Goal: Navigation & Orientation: Go to known website

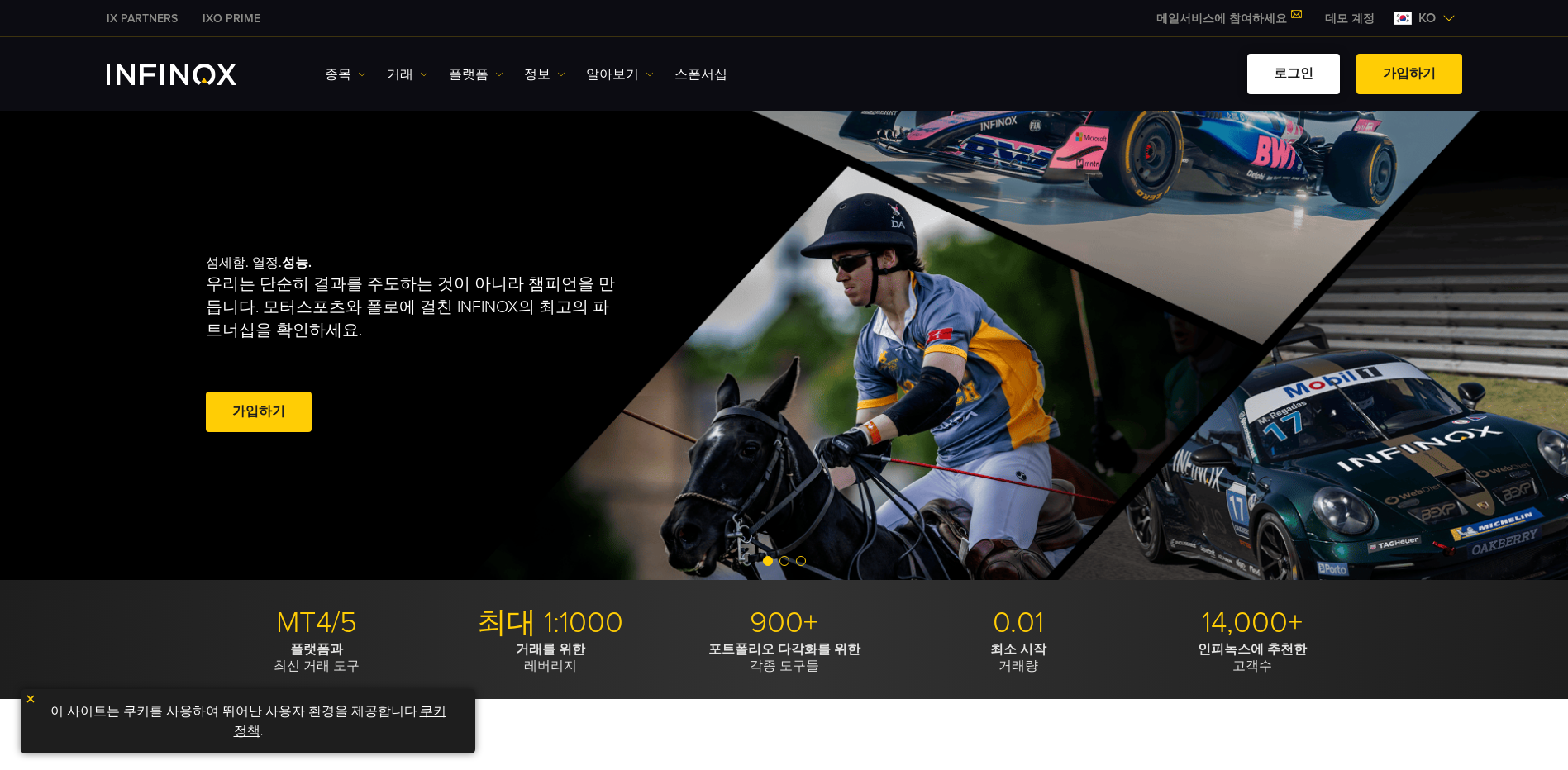
click at [1288, 84] on link "로그인" at bounding box center [1293, 74] width 93 height 41
click at [1290, 84] on link "로그인" at bounding box center [1293, 74] width 93 height 41
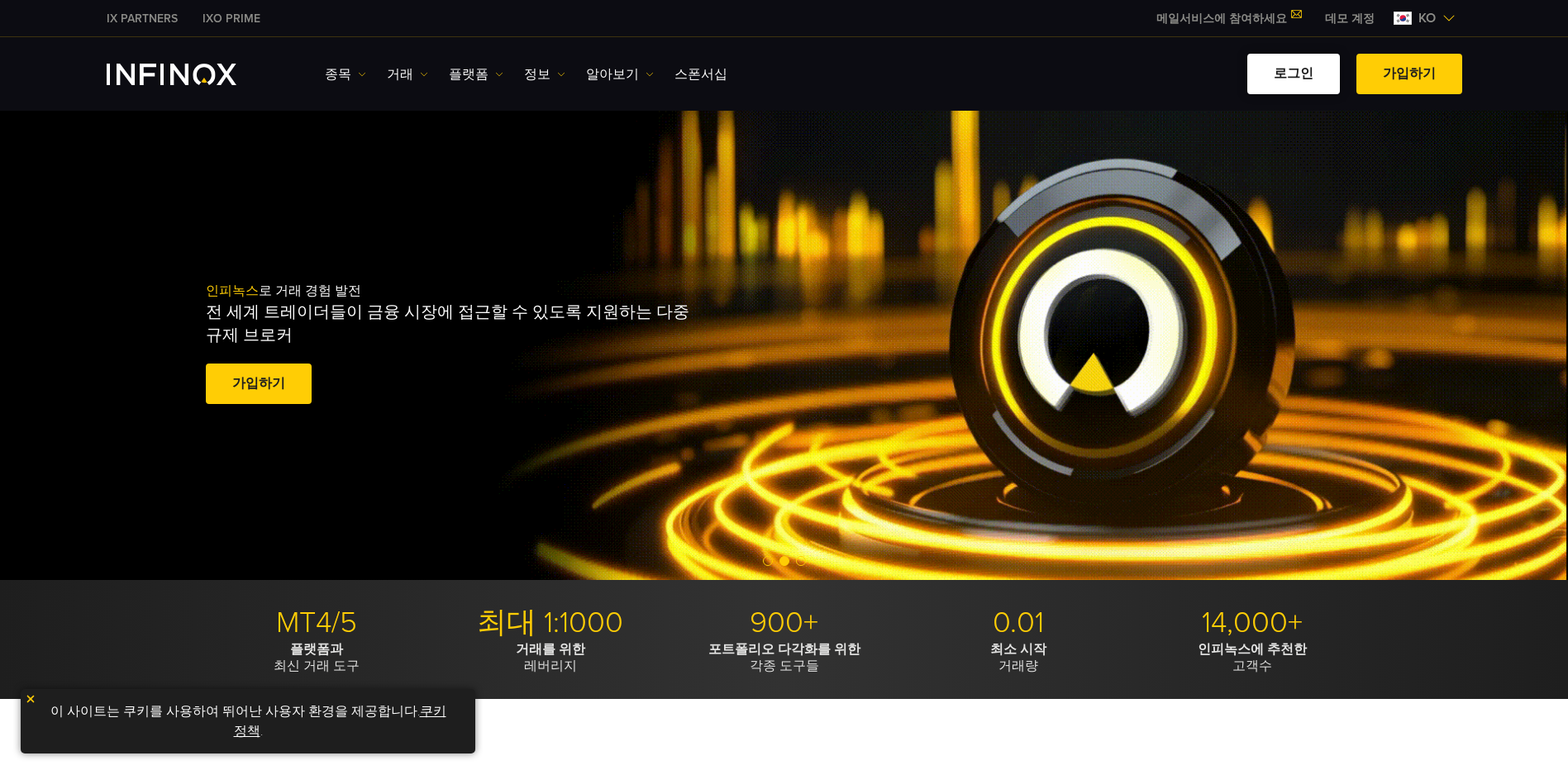
click at [1295, 83] on link "로그인" at bounding box center [1293, 74] width 93 height 41
